Goal: Check status: Check status

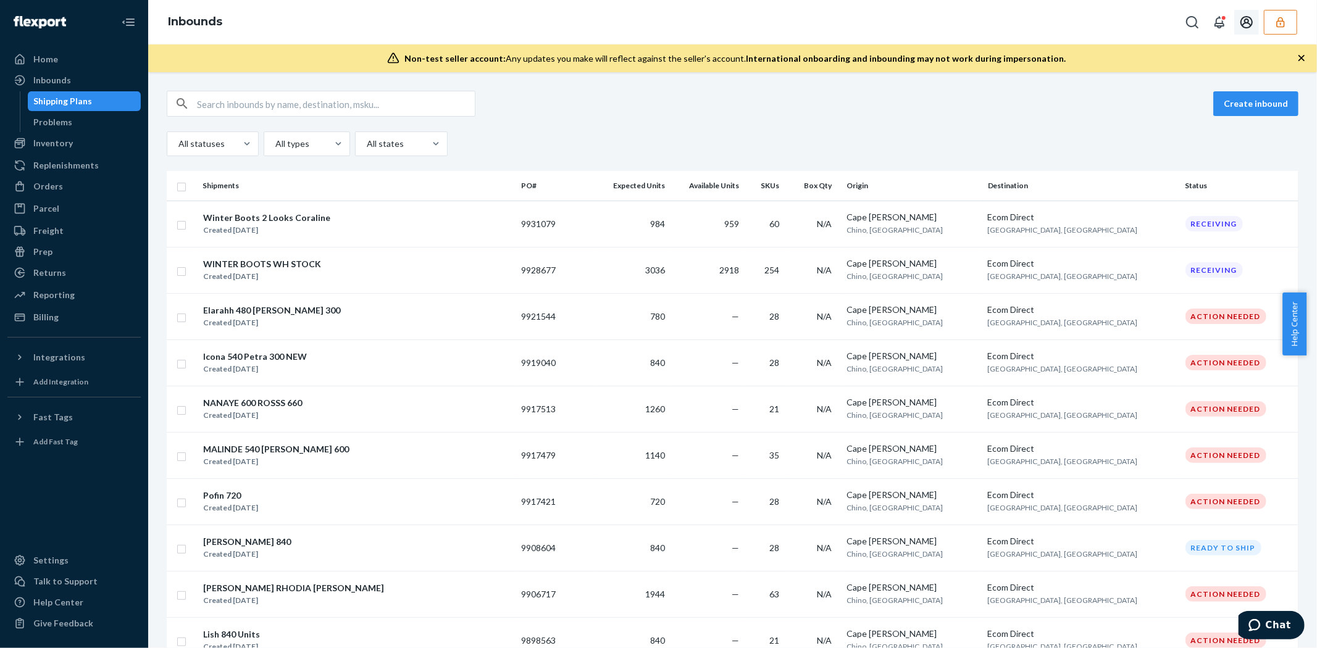
drag, startPoint x: 1286, startPoint y: 10, endPoint x: 1281, endPoint y: 14, distance: 7.0
click at [1286, 10] on button "button" at bounding box center [1280, 22] width 33 height 25
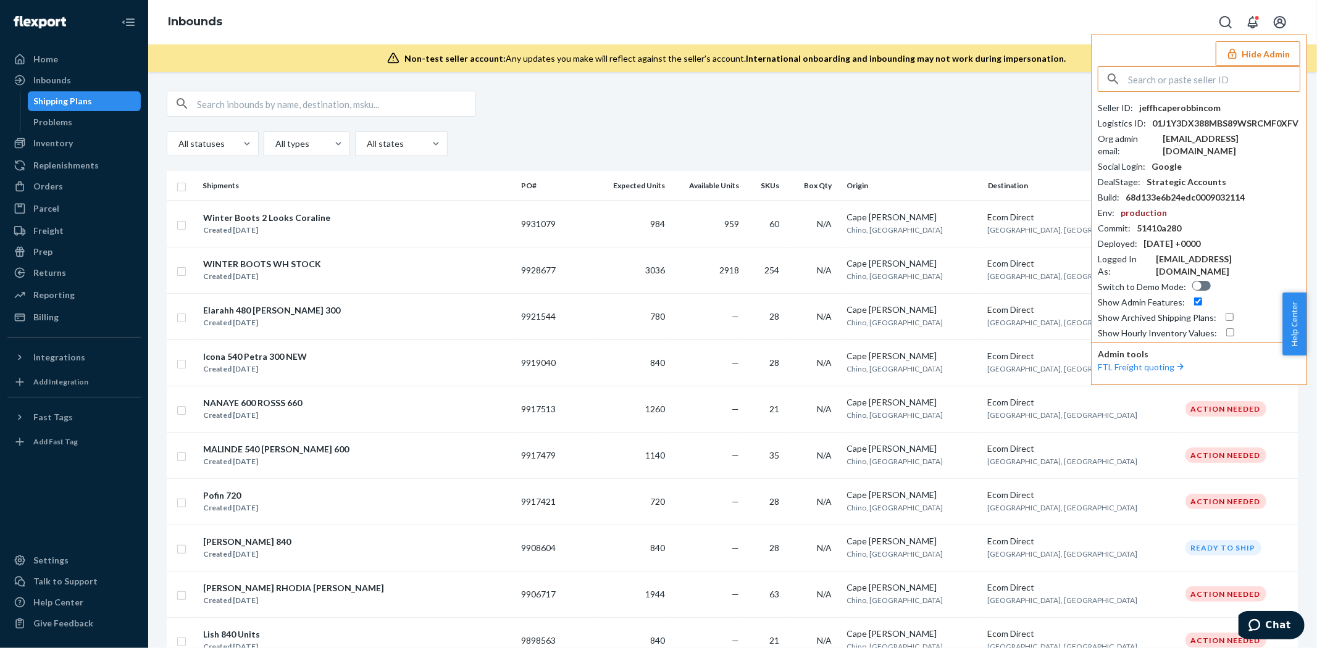
click at [1182, 76] on input "text" at bounding box center [1214, 79] width 172 height 25
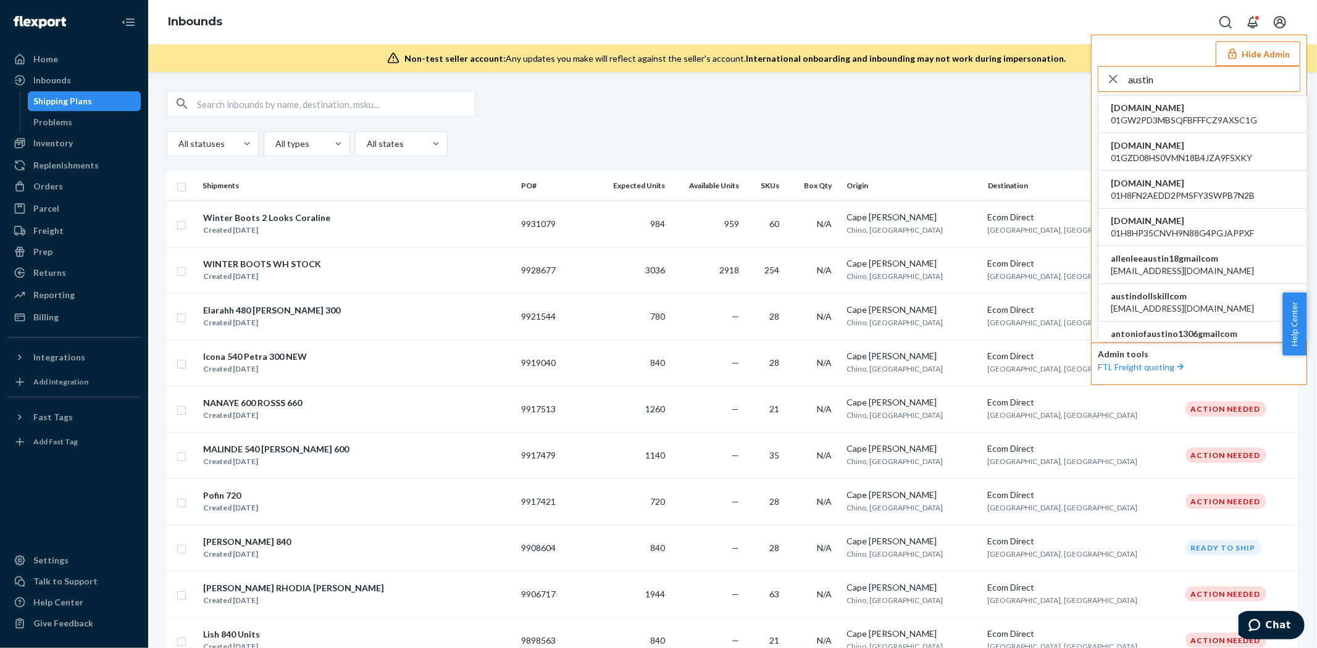
type input "austin"
click at [1198, 313] on li "austindollskillcom [EMAIL_ADDRESS][DOMAIN_NAME]" at bounding box center [1202, 303] width 209 height 38
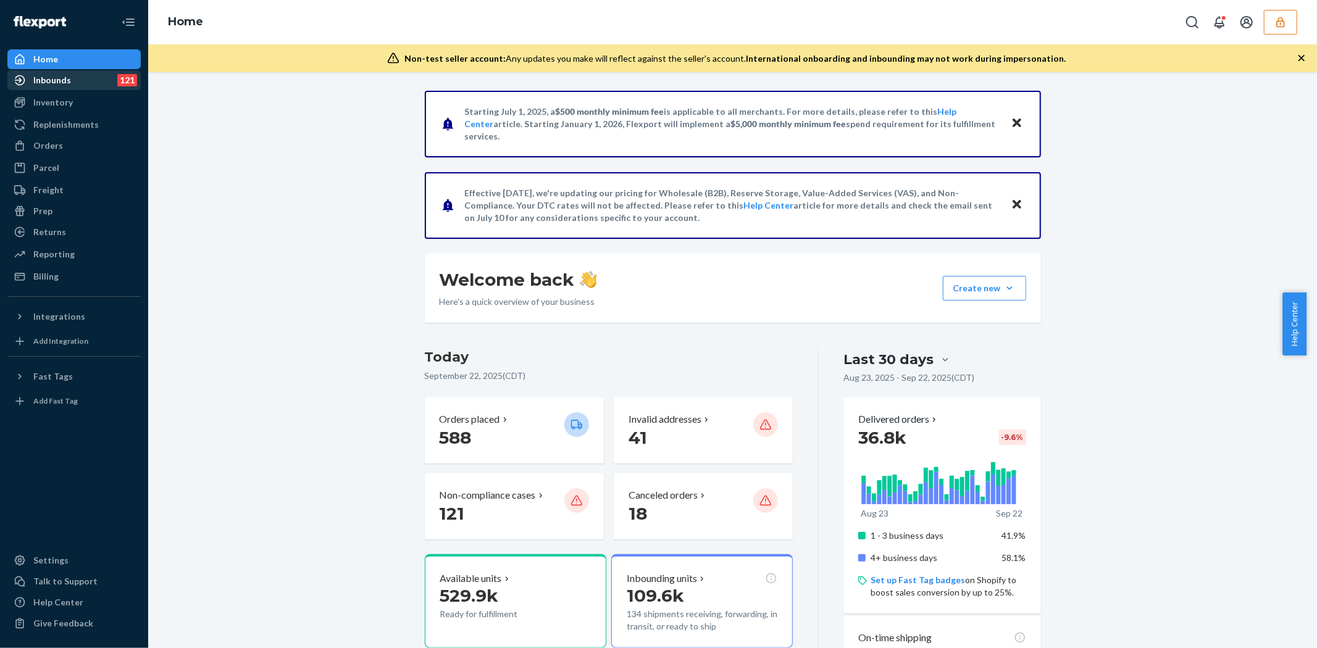
click at [67, 82] on div "Inbounds" at bounding box center [52, 80] width 38 height 12
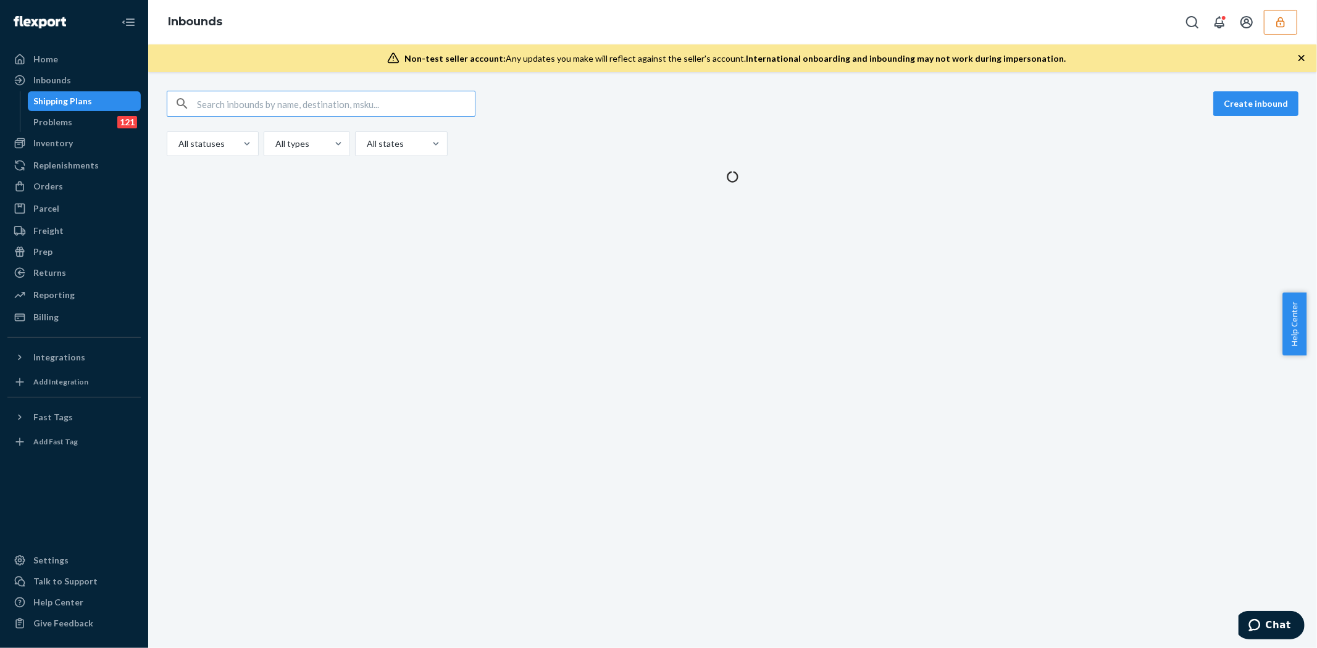
click at [274, 107] on input "text" at bounding box center [336, 103] width 278 height 25
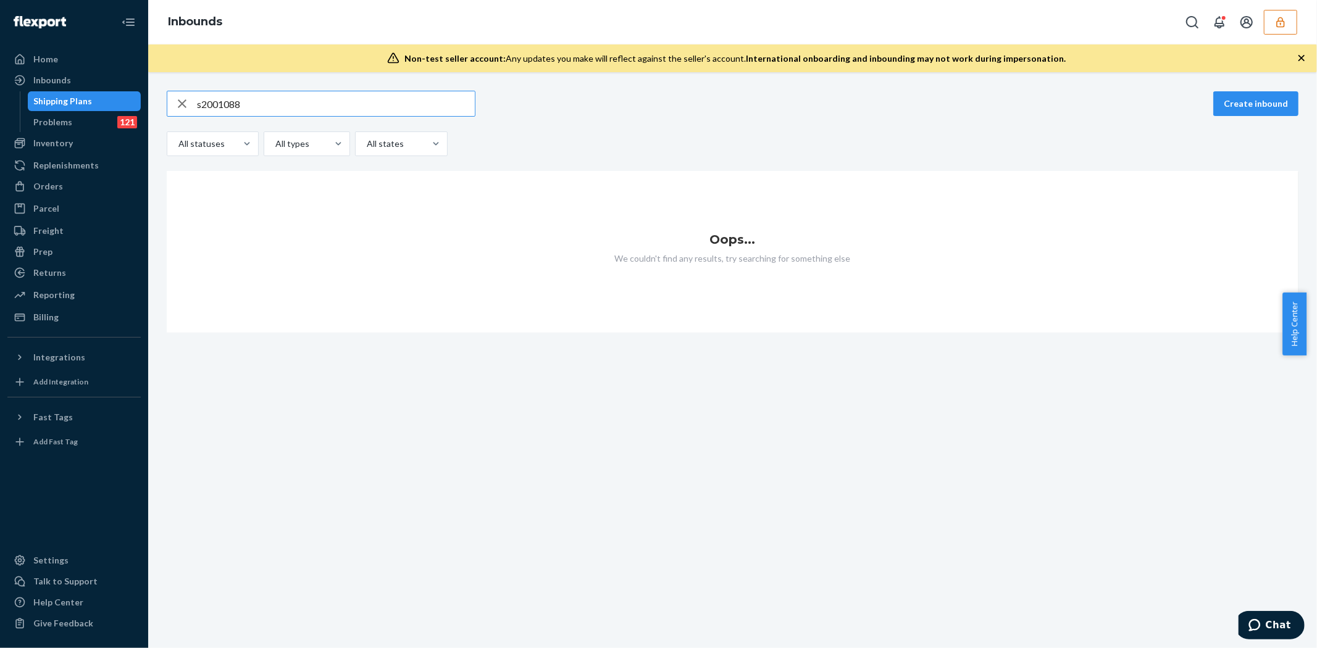
click at [203, 99] on input "s2001088" at bounding box center [336, 103] width 278 height 25
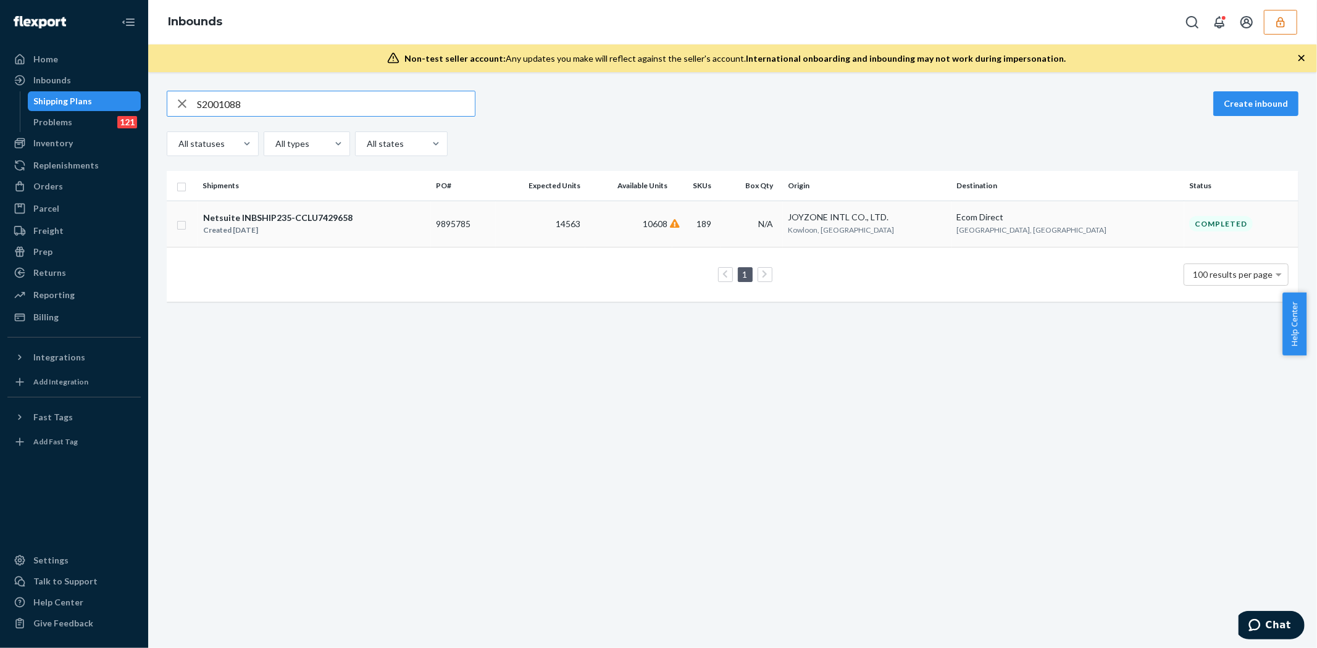
type input "S2001088"
click at [585, 224] on td "14563" at bounding box center [541, 224] width 90 height 46
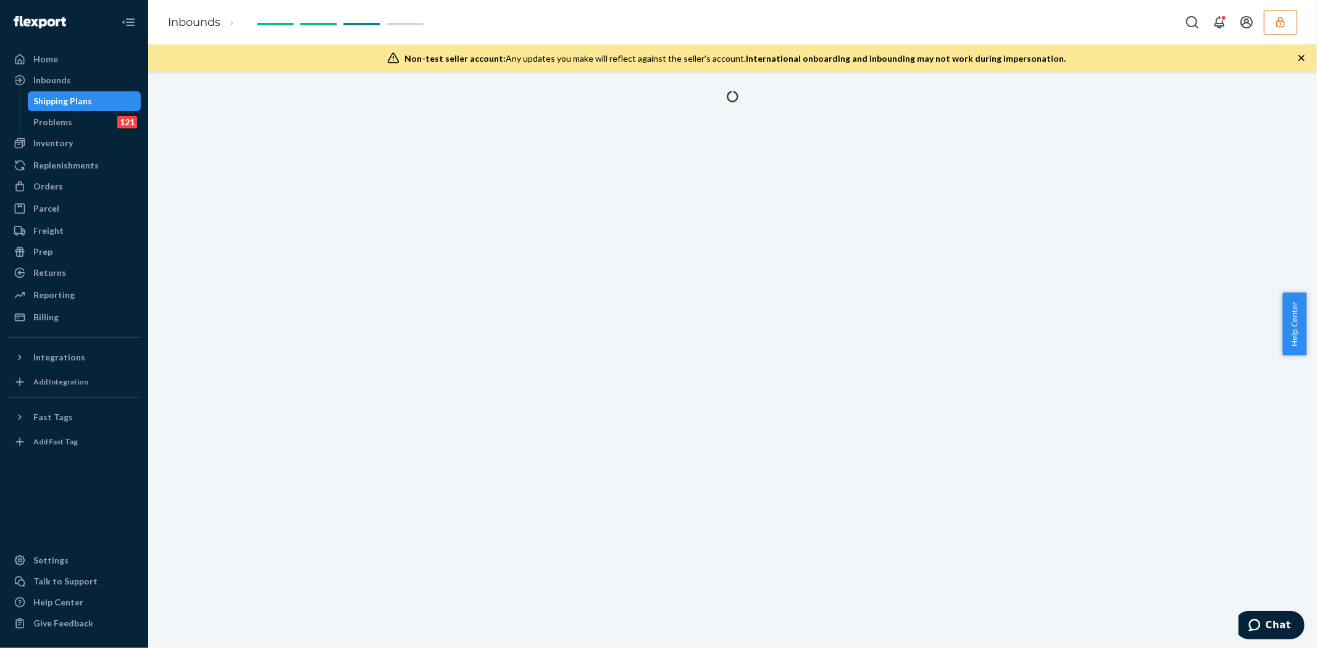
drag, startPoint x: 601, startPoint y: 224, endPoint x: 391, endPoint y: 226, distance: 210.6
click at [391, 226] on div at bounding box center [732, 360] width 1169 height 576
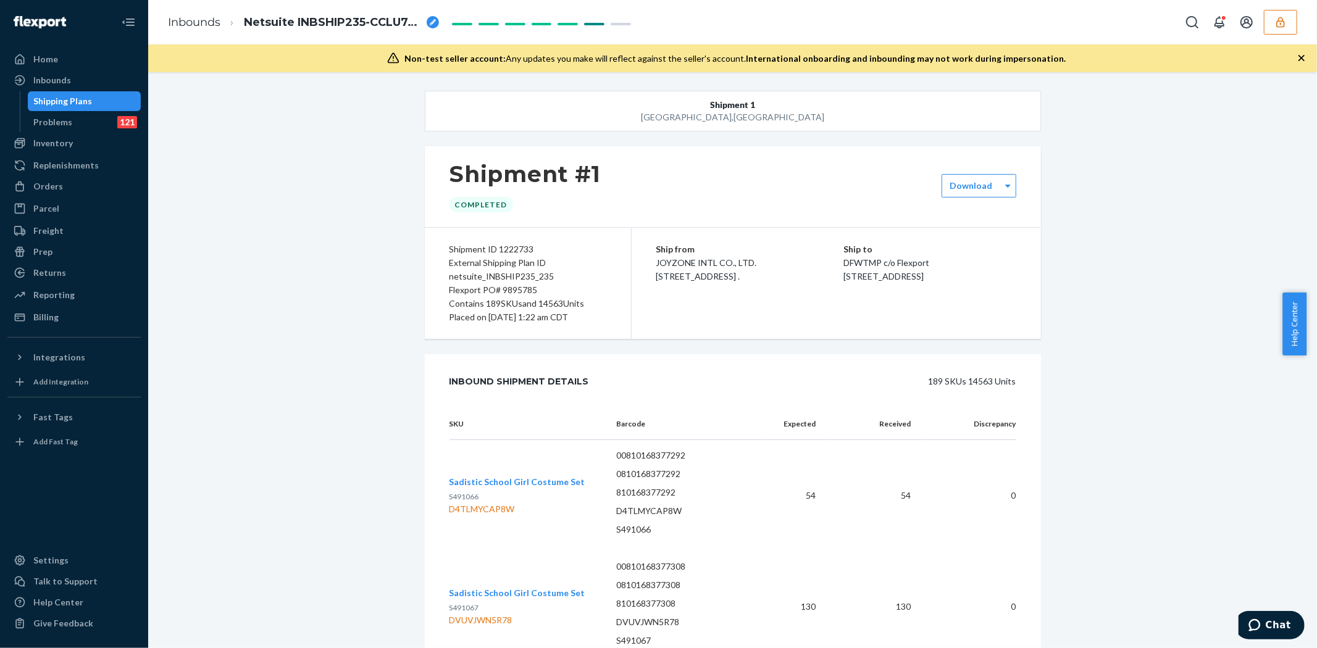
click at [521, 282] on div "External Shipping Plan ID netsuite_INBSHIP235_235" at bounding box center [528, 269] width 157 height 27
click at [521, 295] on div "Flexport PO# 9895785" at bounding box center [528, 290] width 157 height 14
copy div "9895785"
click at [65, 73] on div "Inbounds" at bounding box center [74, 80] width 131 height 17
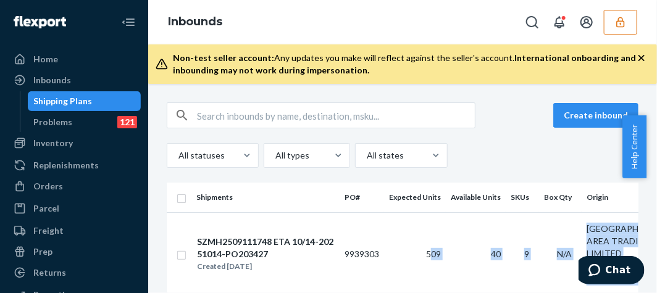
drag, startPoint x: 430, startPoint y: 292, endPoint x: 435, endPoint y: 341, distance: 49.6
click at [435, 293] on html "Home Inbounds Shipping Plans Problems 121 Inventory Products Replenishments Ord…" at bounding box center [328, 146] width 657 height 293
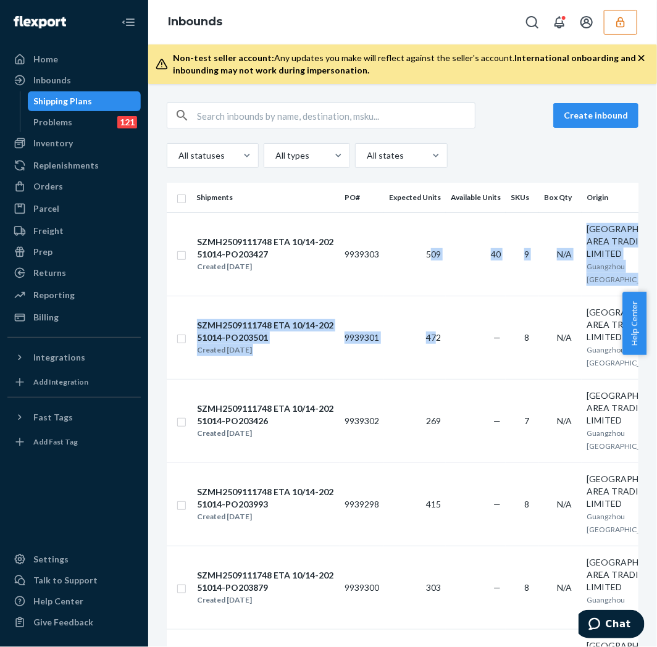
click at [293, 113] on input "text" at bounding box center [336, 115] width 278 height 25
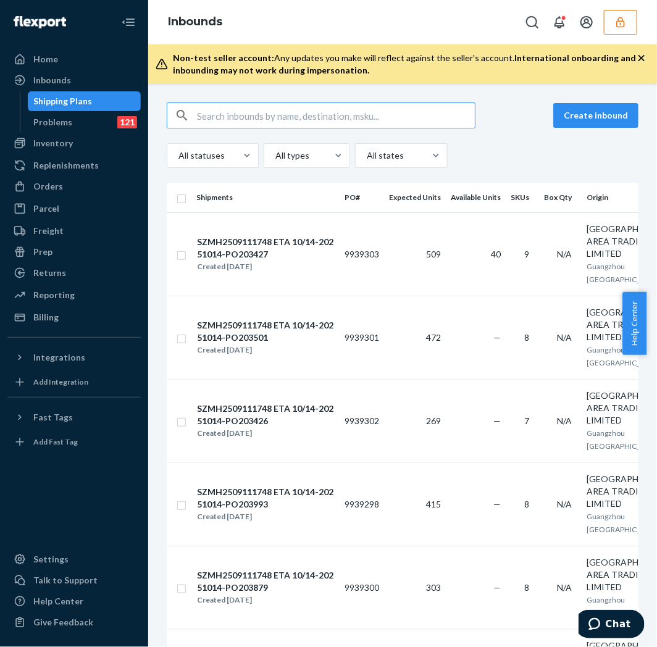
click at [293, 113] on input "text" at bounding box center [336, 115] width 278 height 25
type input "S1870387"
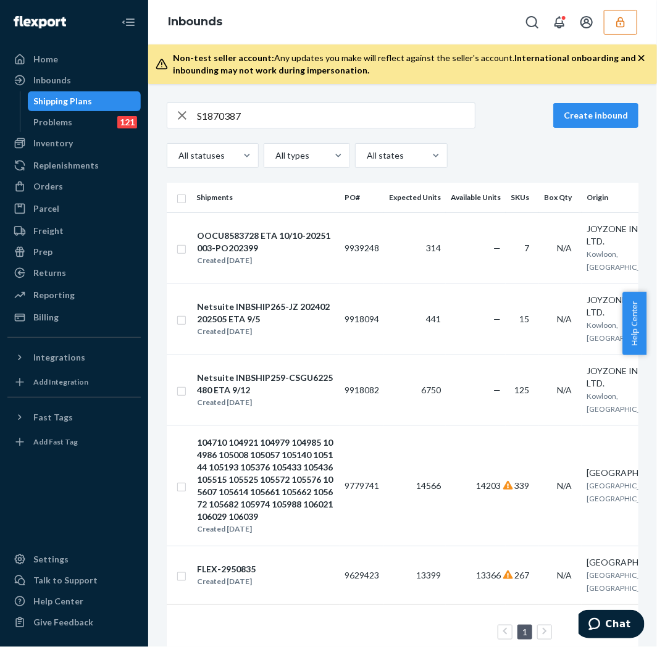
click at [542, 627] on icon at bounding box center [545, 631] width 6 height 9
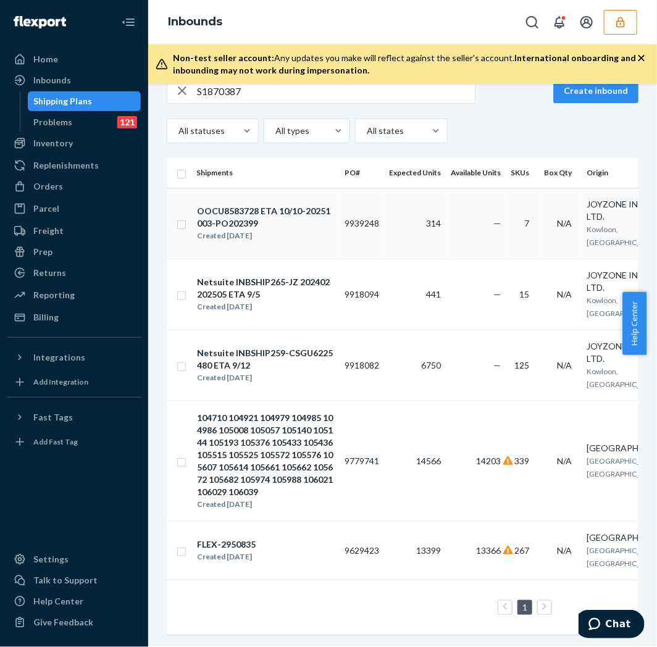
click at [380, 214] on td "9939248" at bounding box center [362, 223] width 44 height 71
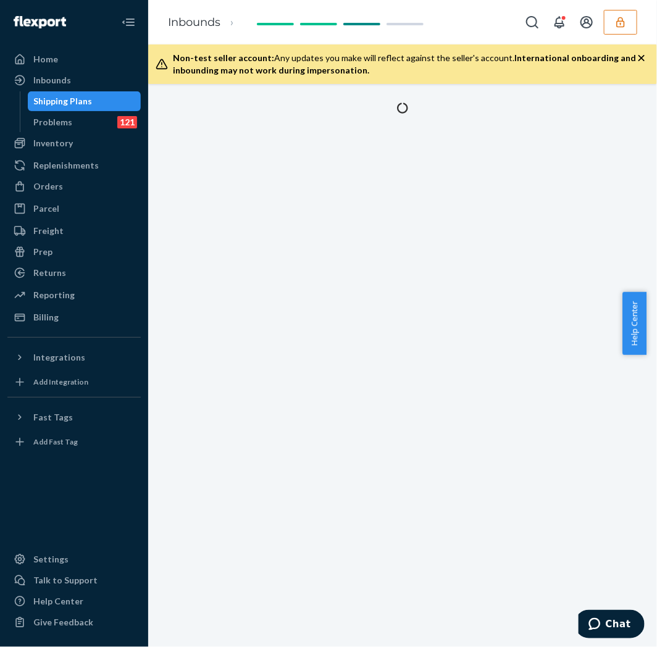
drag, startPoint x: 380, startPoint y: 214, endPoint x: 374, endPoint y: 204, distance: 11.7
click at [374, 204] on div at bounding box center [402, 365] width 509 height 563
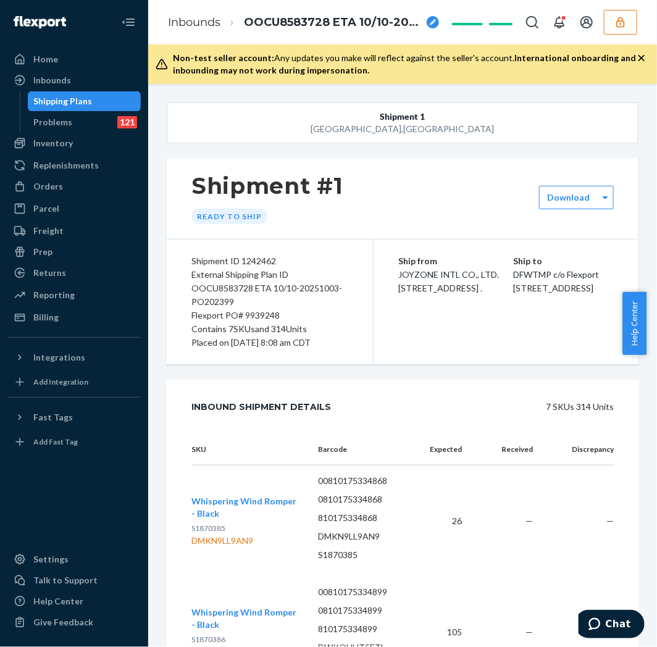
click at [251, 316] on div "Flexport PO# 9939248" at bounding box center [269, 316] width 157 height 14
click at [252, 316] on div "Flexport PO# 9939248" at bounding box center [269, 316] width 157 height 14
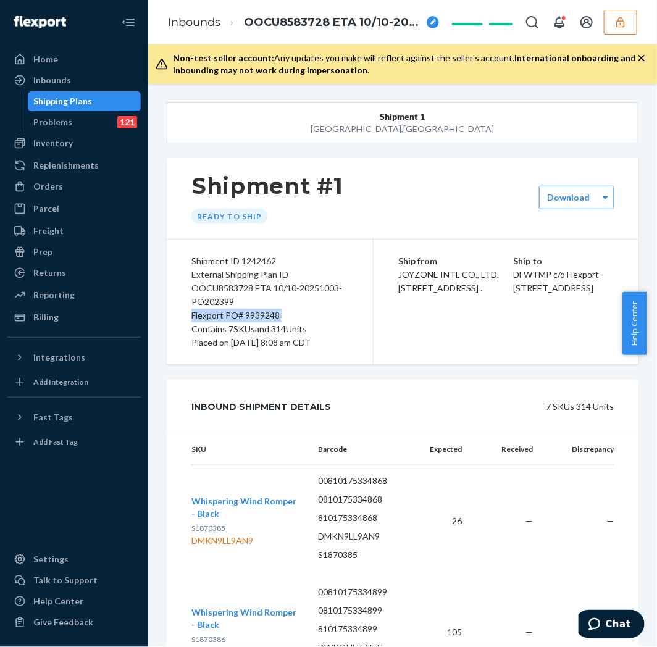
click at [253, 316] on div "Flexport PO# 9939248" at bounding box center [269, 316] width 157 height 14
click at [243, 320] on div "Flexport PO# 9939248" at bounding box center [269, 316] width 157 height 14
click at [292, 300] on div "External Shipping Plan ID OOCU8583728 ETA 10/10-20251003-PO202399" at bounding box center [269, 288] width 157 height 41
click at [260, 309] on div "Flexport PO# 9939248" at bounding box center [269, 316] width 157 height 14
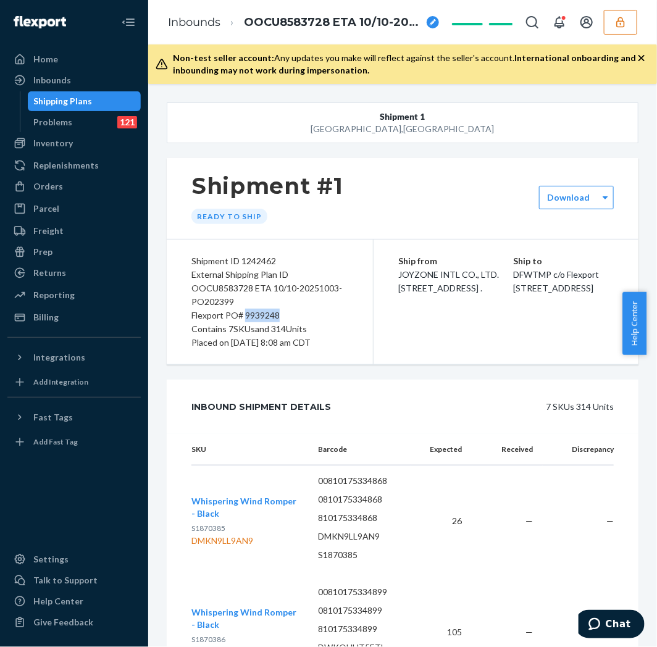
copy div "9939248"
drag, startPoint x: 91, startPoint y: 82, endPoint x: 83, endPoint y: 93, distance: 12.8
click at [91, 82] on div "Inbounds" at bounding box center [74, 80] width 131 height 17
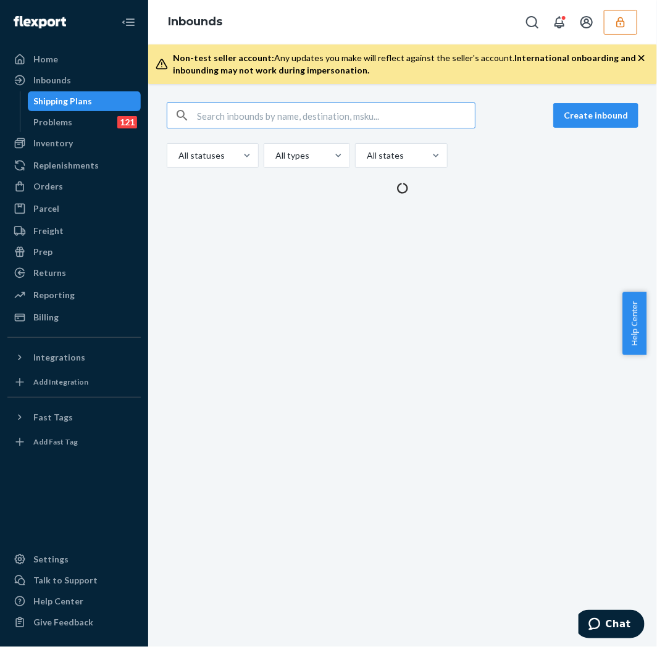
click at [406, 124] on input "text" at bounding box center [336, 115] width 278 height 25
click at [408, 122] on input "text" at bounding box center [336, 115] width 278 height 25
click at [393, 118] on input "text" at bounding box center [336, 115] width 278 height 25
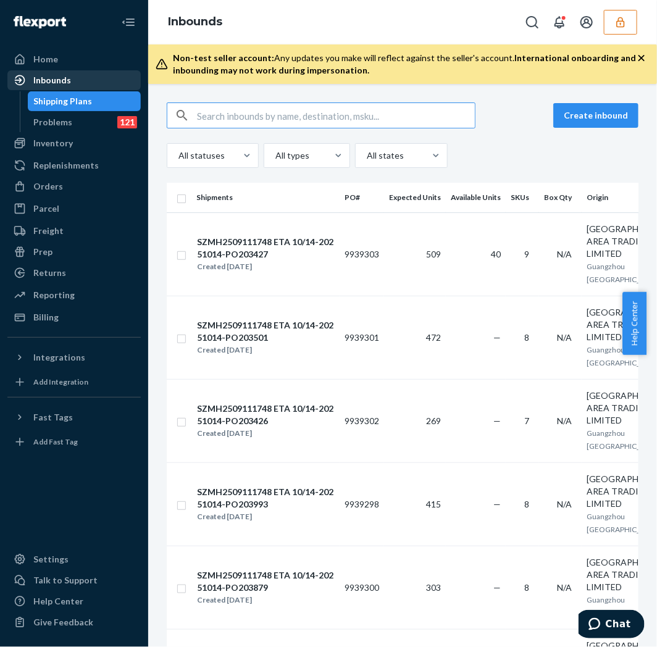
click at [84, 86] on div "Inbounds" at bounding box center [74, 80] width 131 height 17
click at [83, 86] on div "Inbounds" at bounding box center [74, 80] width 131 height 17
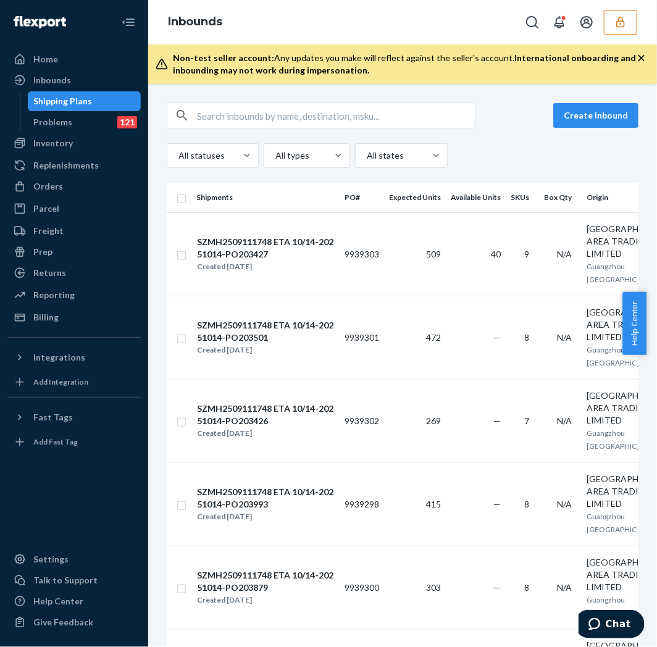
click at [126, 111] on div "Shipping Plans Problems 121" at bounding box center [81, 111] width 122 height 41
click at [77, 52] on div "Home" at bounding box center [74, 59] width 131 height 17
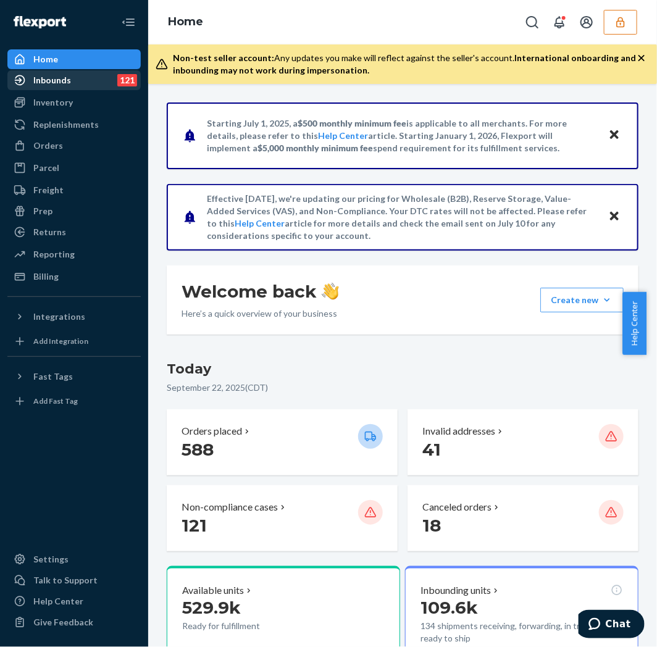
click at [28, 78] on div at bounding box center [24, 80] width 20 height 12
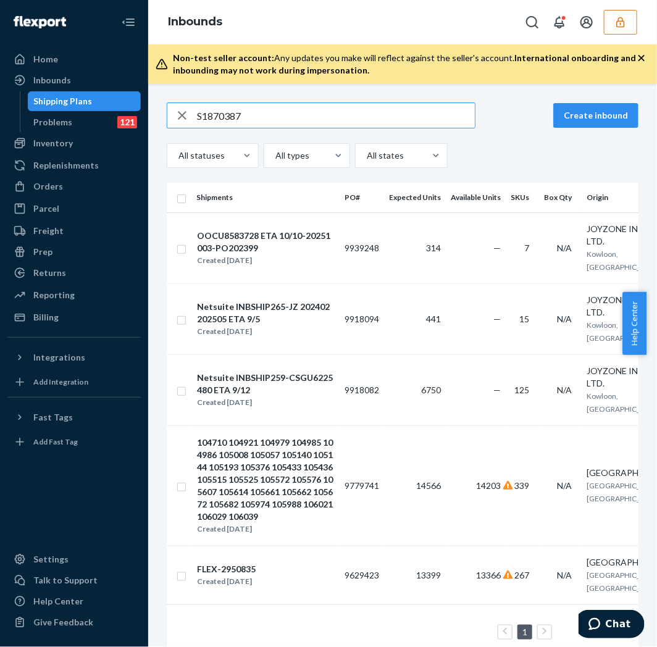
scroll to position [29, 0]
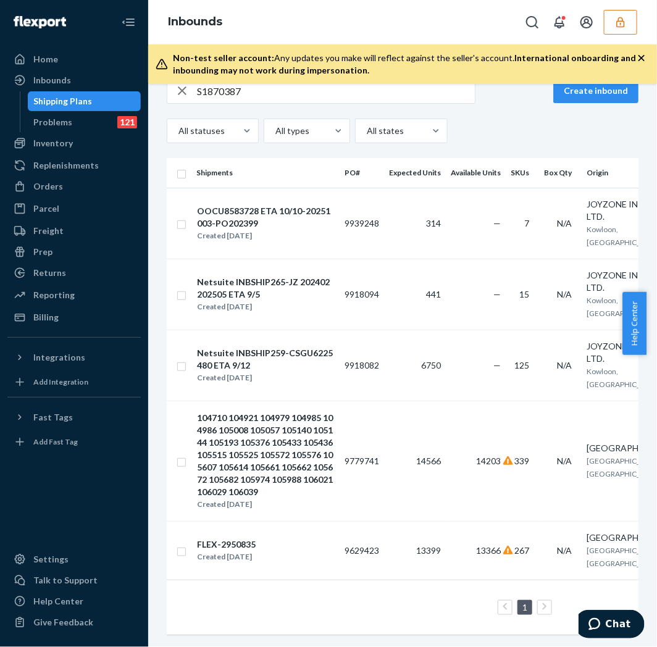
drag, startPoint x: 368, startPoint y: 626, endPoint x: 380, endPoint y: 645, distance: 22.5
click at [375, 640] on div "Shipments PO# Expected Units Available Units SKUs Box Qty Origin Destination St…" at bounding box center [403, 402] width 472 height 489
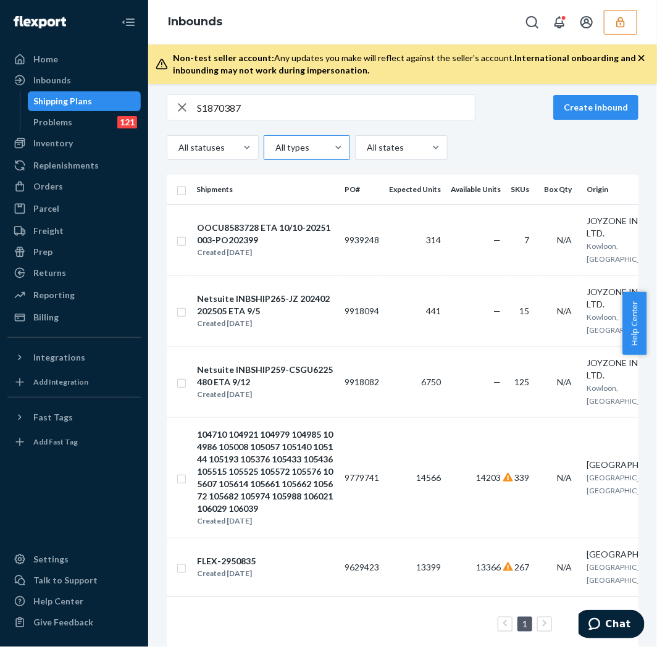
scroll to position [0, 0]
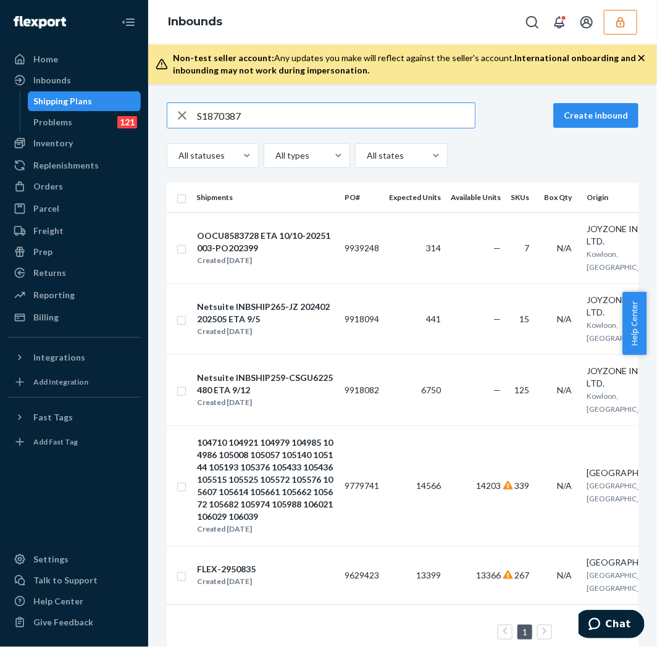
click at [324, 122] on input "S1870387" at bounding box center [336, 115] width 278 height 25
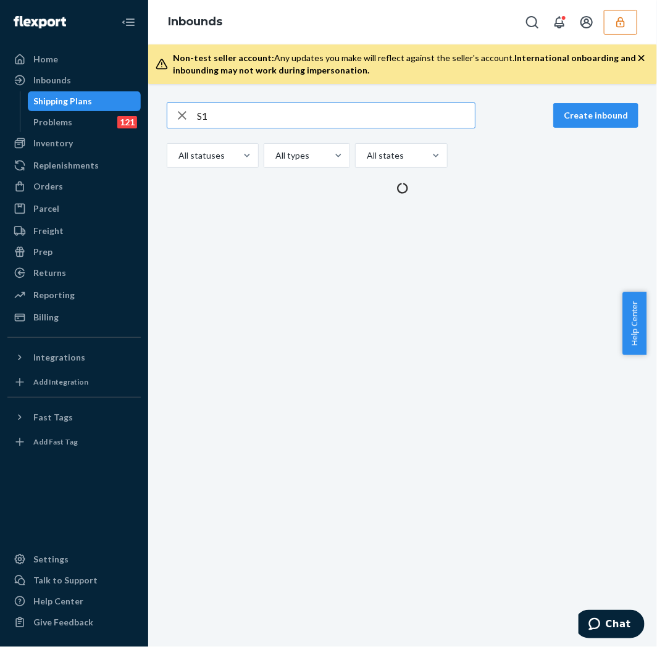
type input "S"
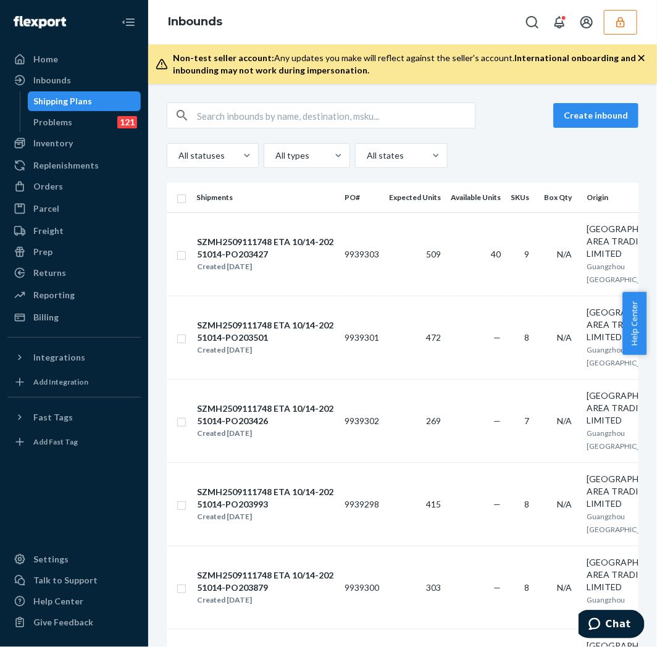
click at [29, 46] on div "Home Inbounds Shipping Plans Problems 121 Inventory Products Replenishments Ord…" at bounding box center [74, 323] width 148 height 647
click at [33, 56] on div "Home" at bounding box center [45, 59] width 25 height 12
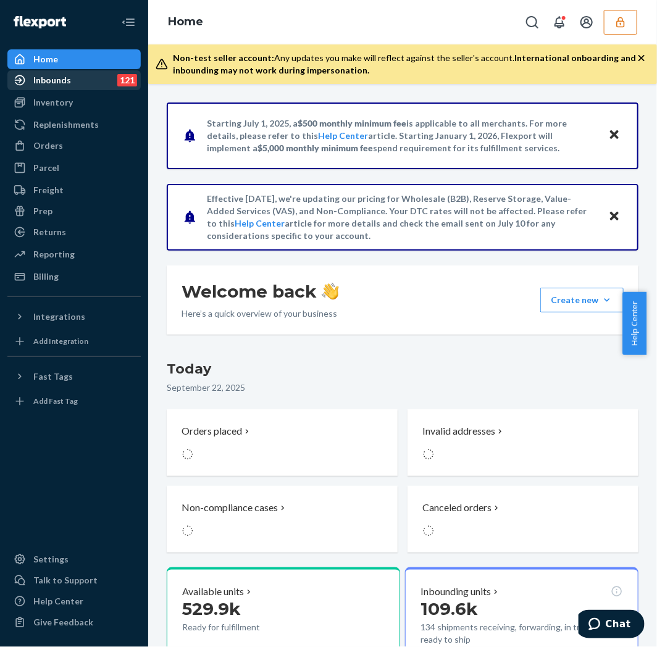
click at [39, 75] on div "Inbounds" at bounding box center [52, 80] width 38 height 12
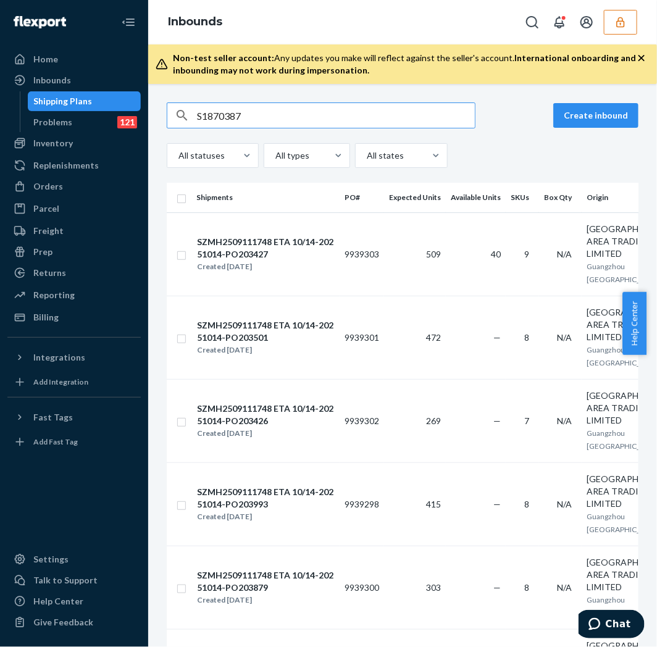
type input "S1870387"
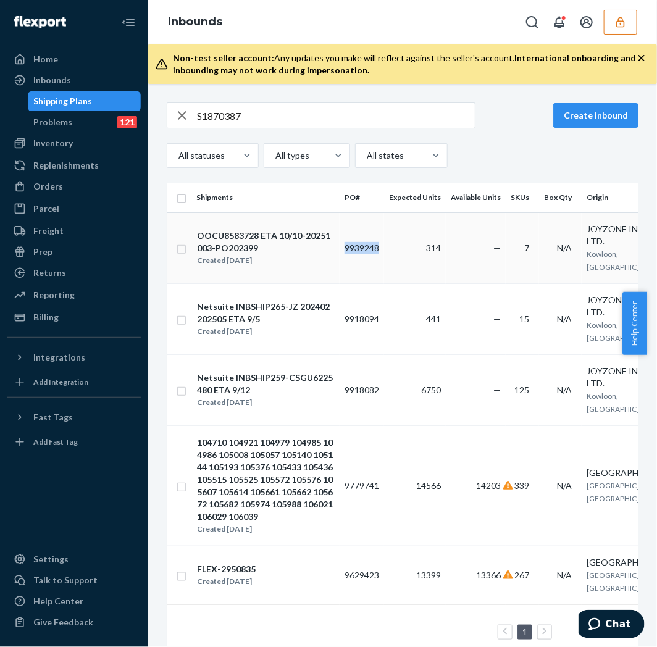
drag, startPoint x: 341, startPoint y: 245, endPoint x: 383, endPoint y: 258, distance: 44.7
click at [383, 246] on td "9939248" at bounding box center [362, 247] width 44 height 71
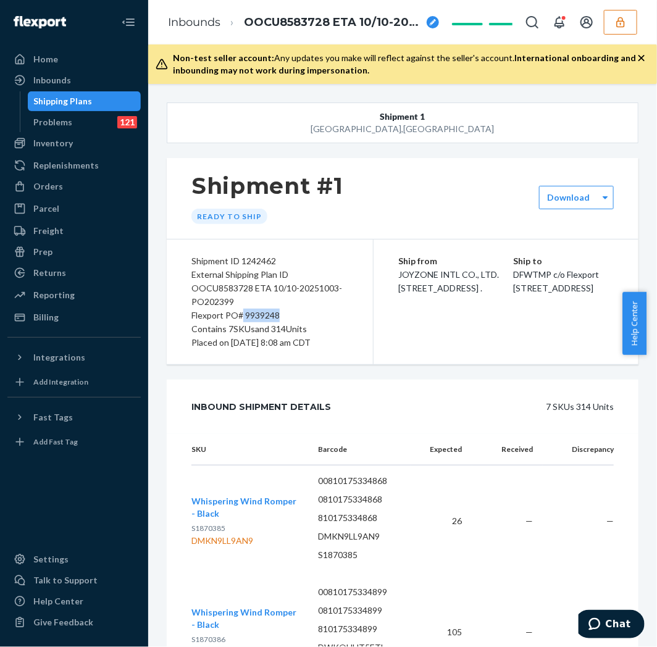
drag, startPoint x: 241, startPoint y: 314, endPoint x: 282, endPoint y: 312, distance: 40.8
click at [282, 312] on div "Flexport PO# 9939248" at bounding box center [269, 316] width 157 height 14
copy div "9939248"
click at [42, 81] on div "Inbounds" at bounding box center [52, 80] width 38 height 12
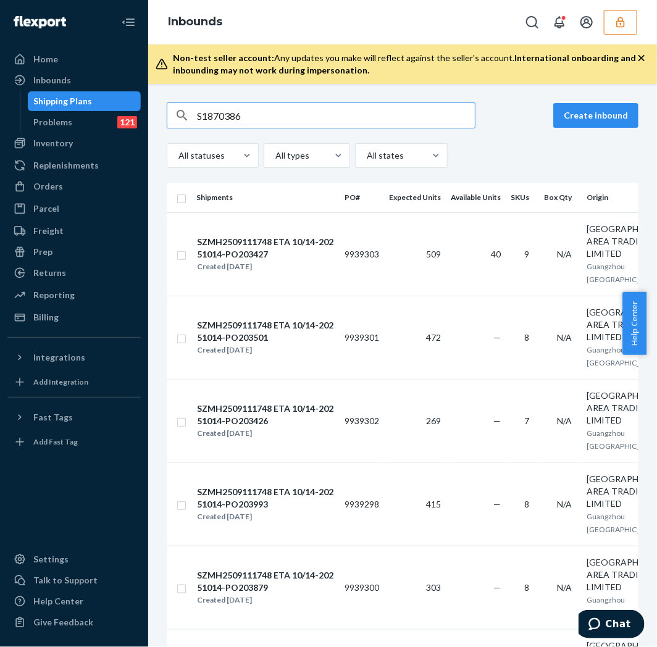
type input "S1870386"
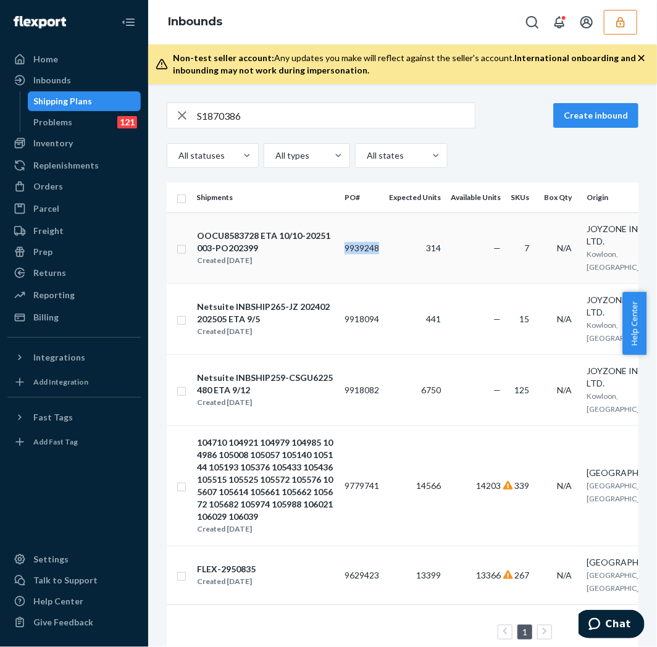
drag, startPoint x: 345, startPoint y: 243, endPoint x: 387, endPoint y: 248, distance: 42.2
click at [387, 248] on tr "OOCU8583728 ETA 10/10-20251003-PO202399 Created Sep 18, 2025 9939248 314 — 7 N/…" at bounding box center [513, 247] width 692 height 71
copy td "9939248"
